Goal: Check status: Check status

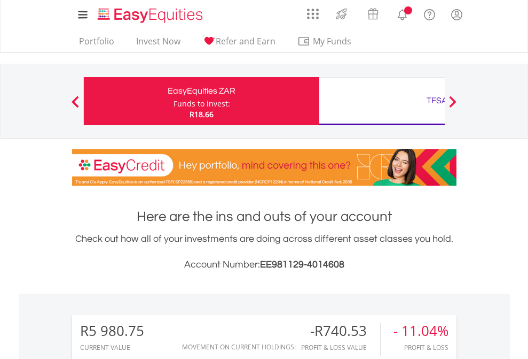
scroll to position [103, 168]
click at [174, 101] on div "Funds to invest:" at bounding box center [202, 103] width 57 height 11
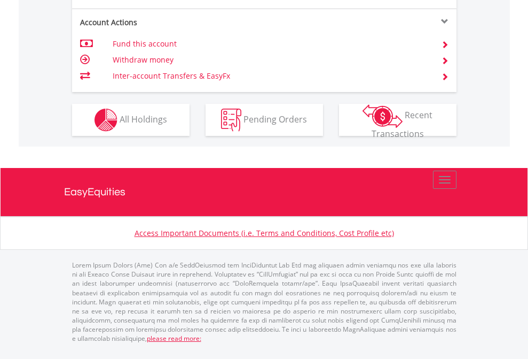
scroll to position [1024, 0]
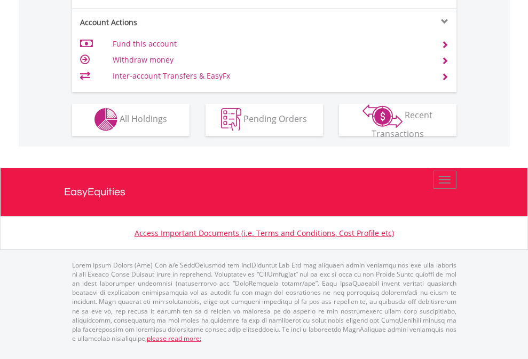
scroll to position [999, 0]
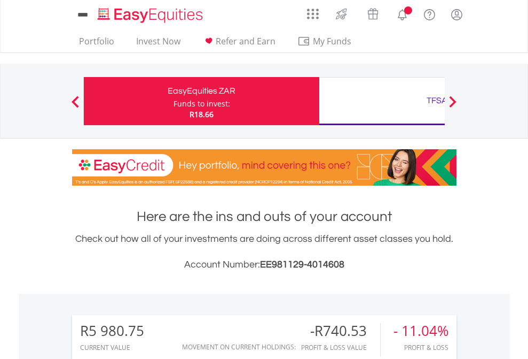
scroll to position [103, 168]
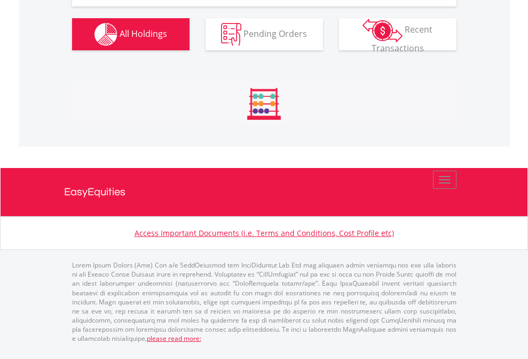
scroll to position [1210, 0]
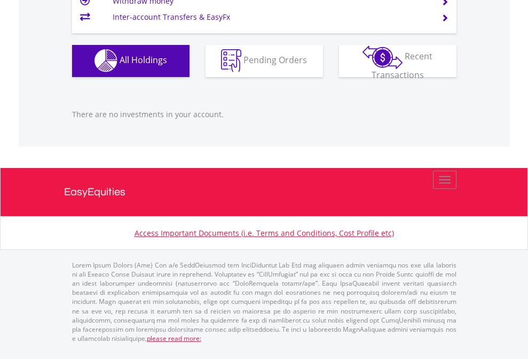
scroll to position [103, 168]
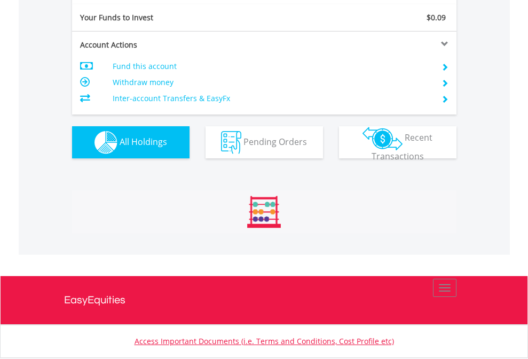
scroll to position [103, 168]
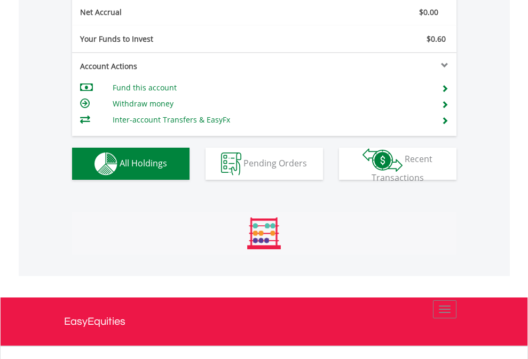
scroll to position [103, 168]
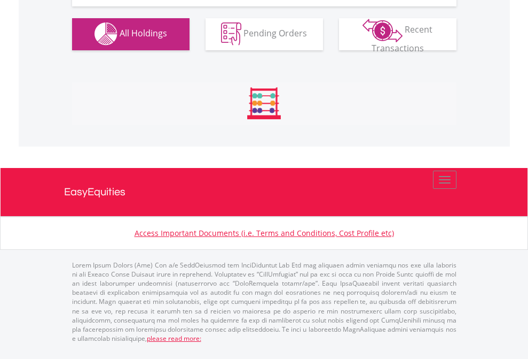
scroll to position [1058, 0]
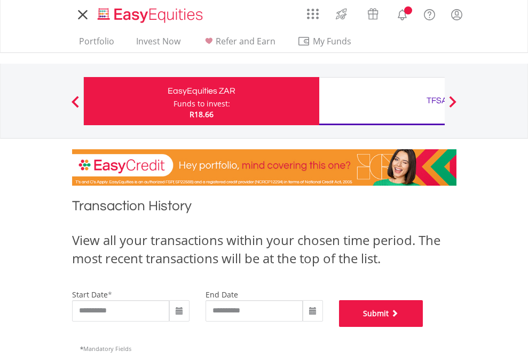
click at [424, 326] on button "Submit" at bounding box center [381, 313] width 84 height 27
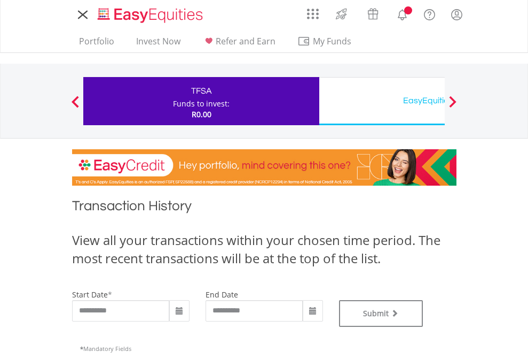
type input "**********"
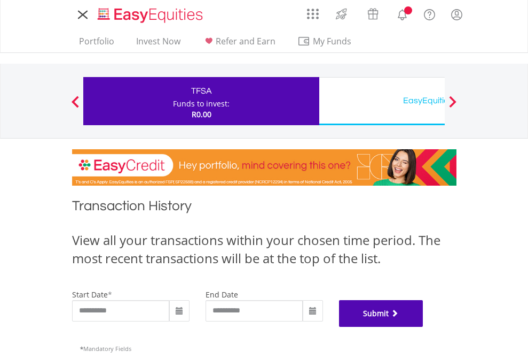
click at [424, 326] on button "Submit" at bounding box center [381, 313] width 84 height 27
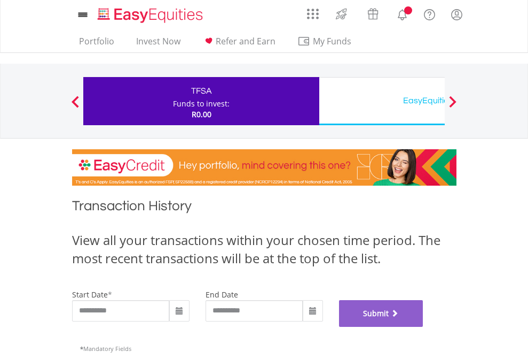
scroll to position [433, 0]
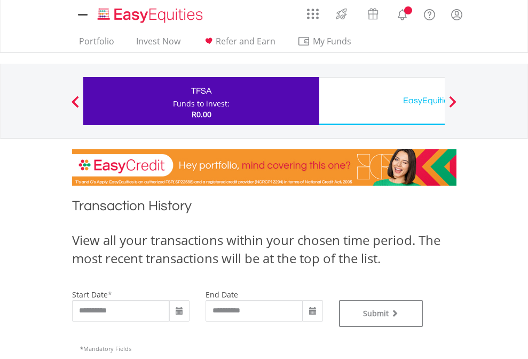
click at [382, 101] on div "EasyEquities USD" at bounding box center [437, 100] width 223 height 15
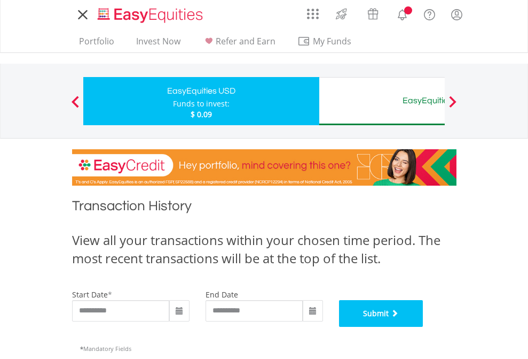
click at [424, 326] on button "Submit" at bounding box center [381, 313] width 84 height 27
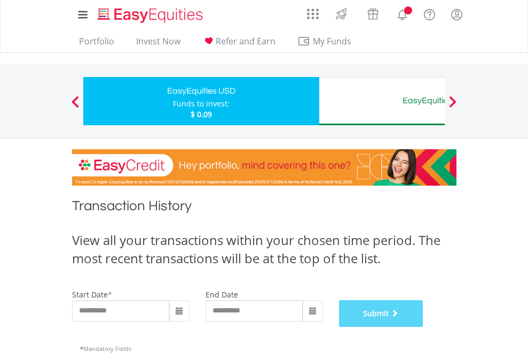
scroll to position [433, 0]
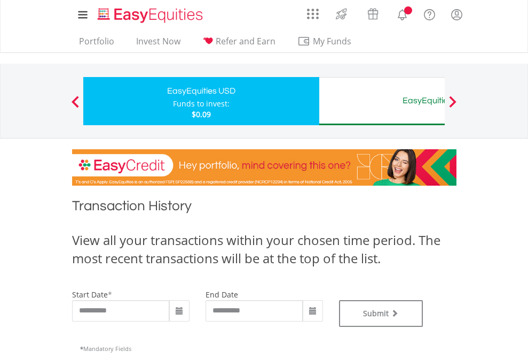
click at [382, 101] on div "EasyEquities AUD" at bounding box center [437, 100] width 223 height 15
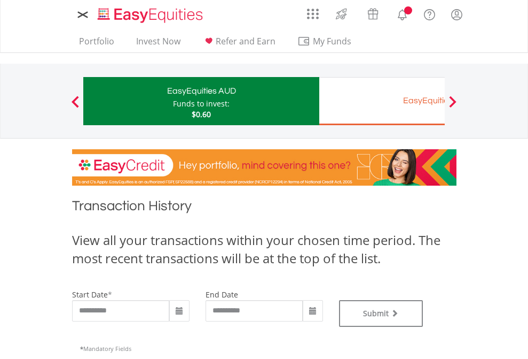
type input "**********"
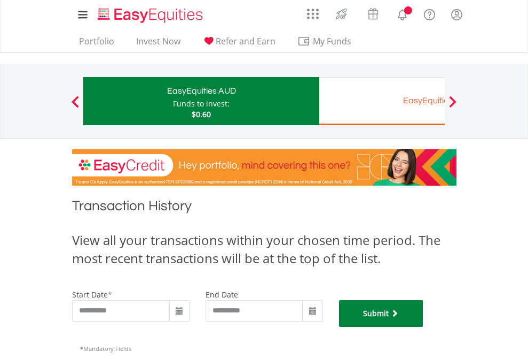
click at [424, 326] on button "Submit" at bounding box center [381, 313] width 84 height 27
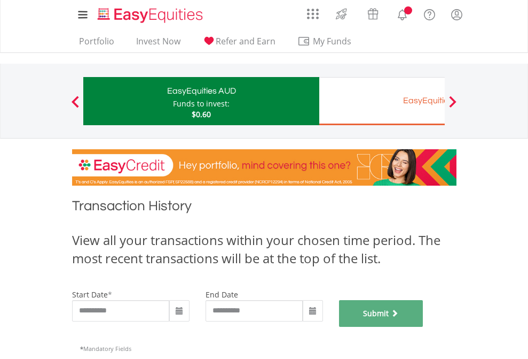
scroll to position [433, 0]
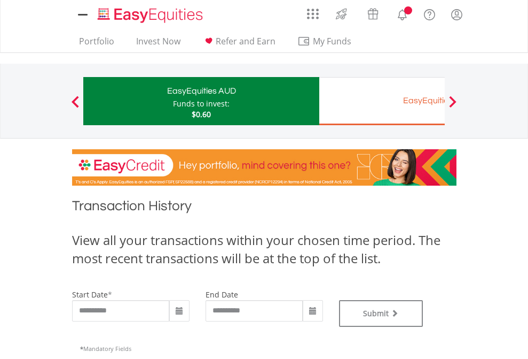
click at [382, 101] on div "EasyEquities EUR" at bounding box center [437, 100] width 223 height 15
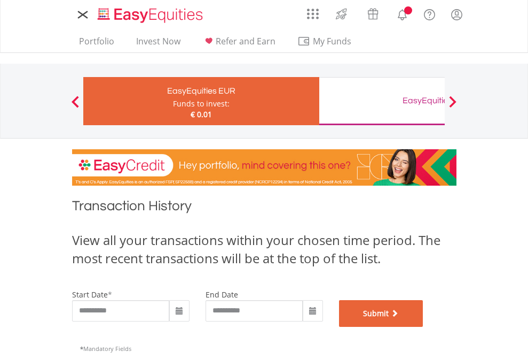
click at [424, 326] on button "Submit" at bounding box center [381, 313] width 84 height 27
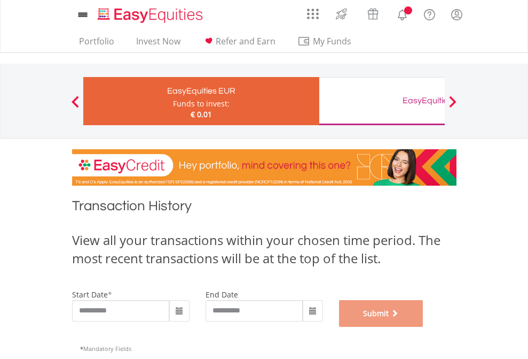
scroll to position [433, 0]
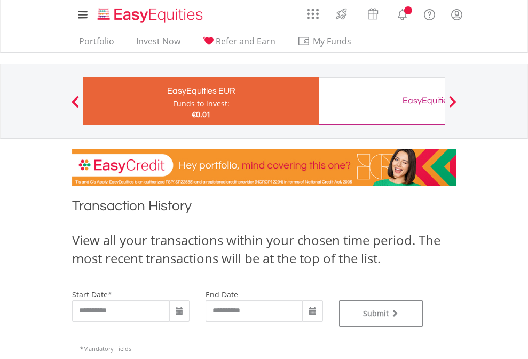
click at [382, 101] on div "EasyEquities GBP" at bounding box center [437, 100] width 223 height 15
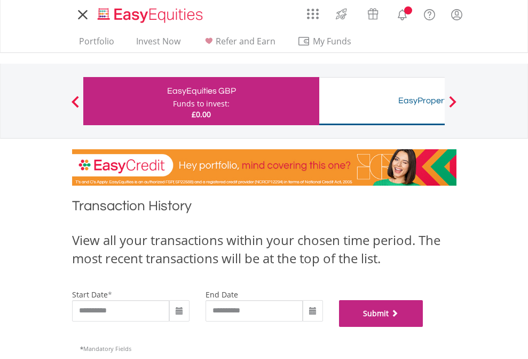
click at [424, 326] on button "Submit" at bounding box center [381, 313] width 84 height 27
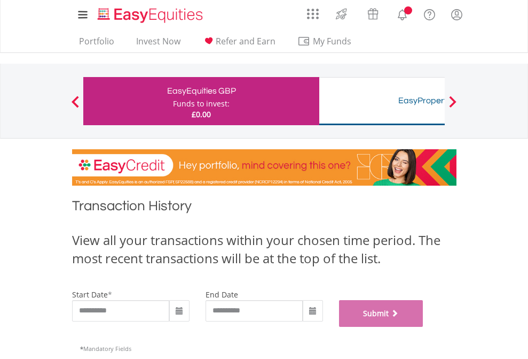
scroll to position [433, 0]
